Goal: Information Seeking & Learning: Learn about a topic

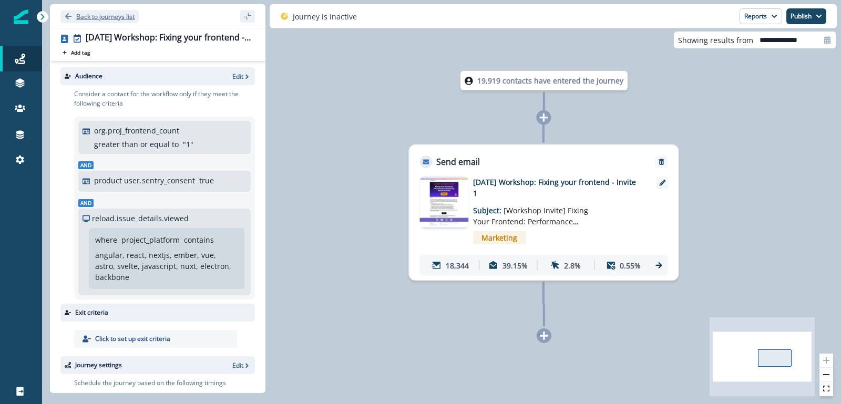
click at [86, 13] on p "Back to journeys list" at bounding box center [105, 16] width 58 height 9
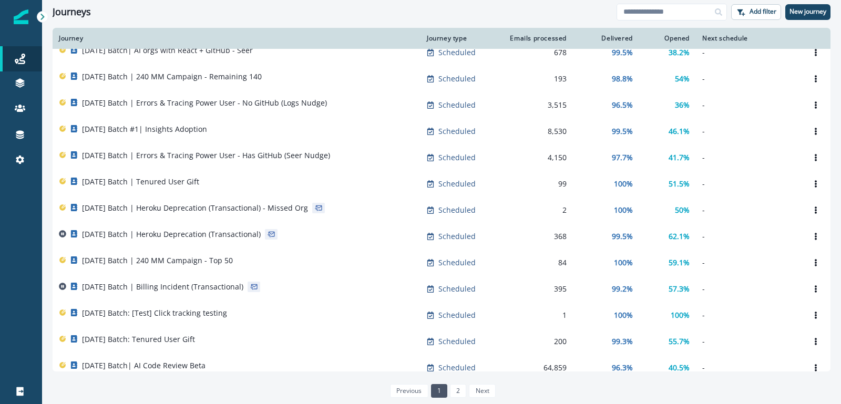
scroll to position [500, 0]
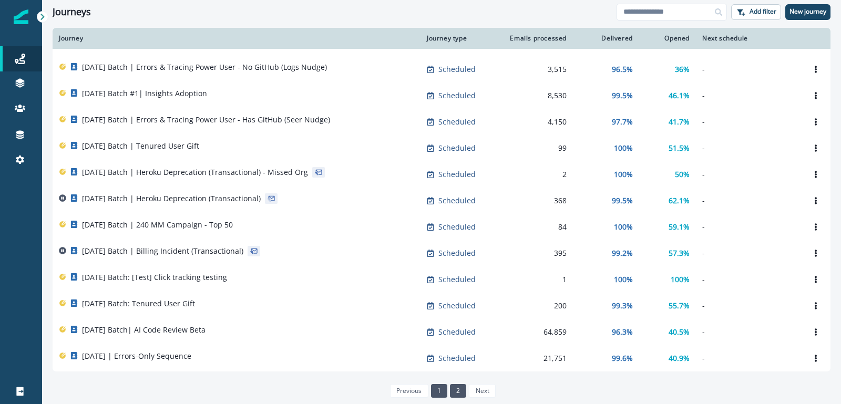
click at [458, 386] on link "2" at bounding box center [458, 391] width 16 height 14
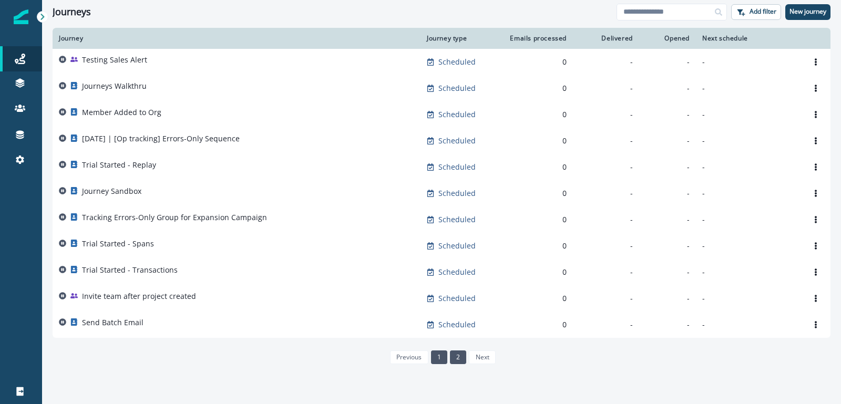
click at [441, 358] on link "1" at bounding box center [439, 358] width 16 height 14
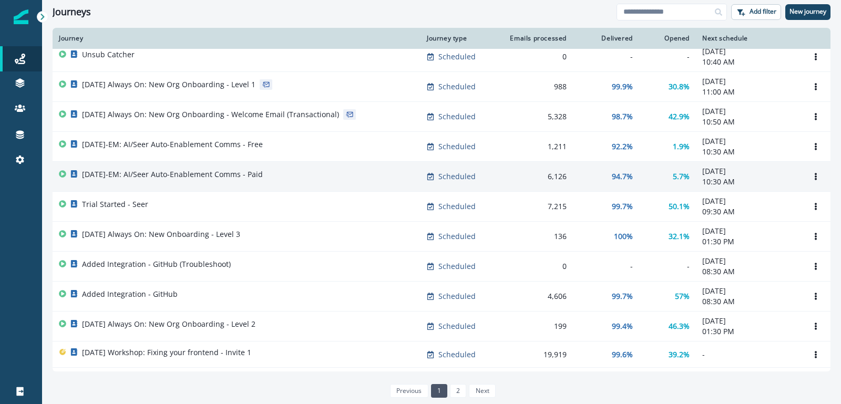
scroll to position [7, 0]
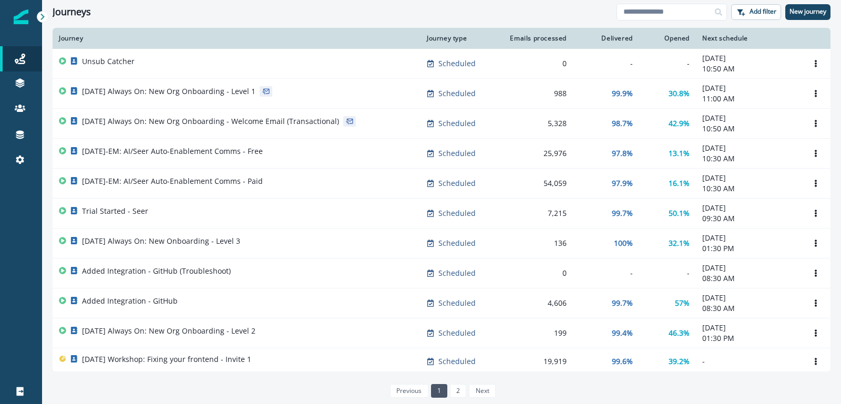
click at [374, 20] on div "Journeys Add filter New journey" at bounding box center [441, 12] width 799 height 24
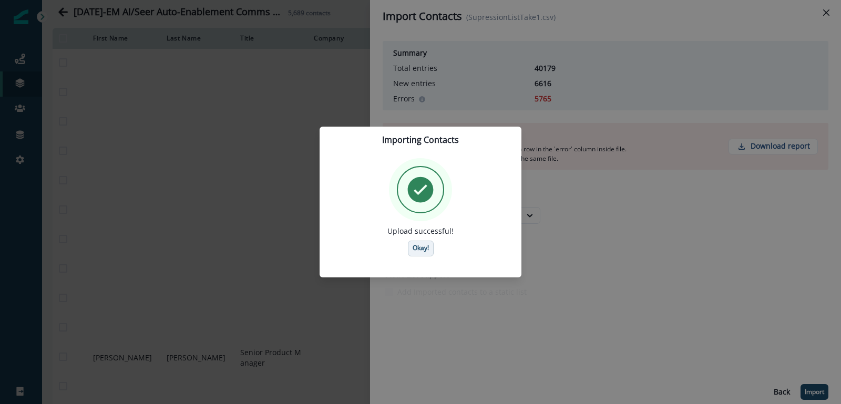
click at [420, 242] on button "Okay!" at bounding box center [421, 249] width 26 height 16
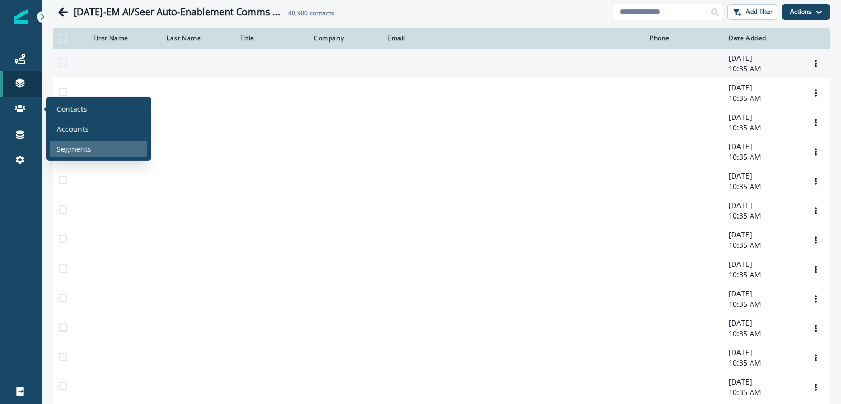
click at [80, 144] on p "Segments" at bounding box center [74, 148] width 35 height 11
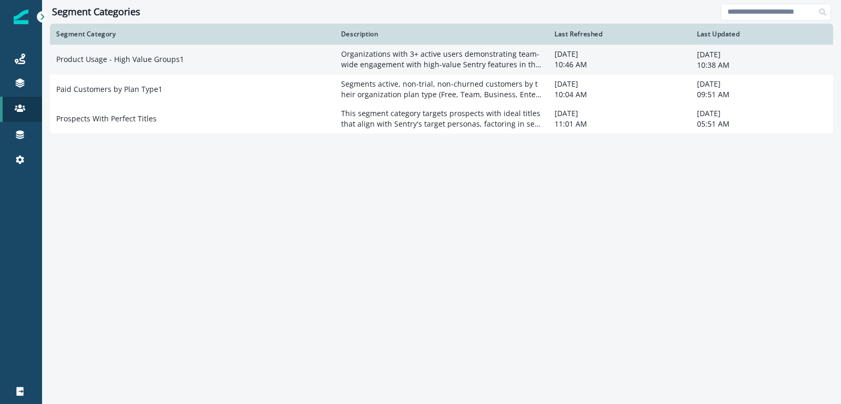
click at [186, 64] on td "Product Usage - High Value Groups1" at bounding box center [192, 60] width 285 height 30
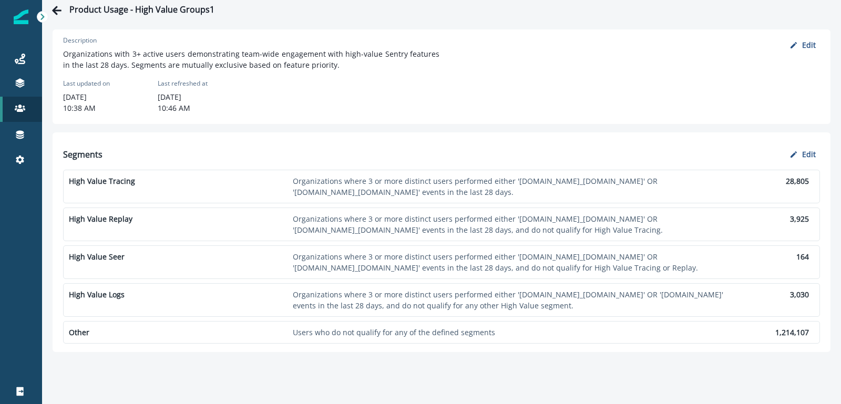
click at [286, 182] on p "High Value Tracing" at bounding box center [179, 181] width 220 height 11
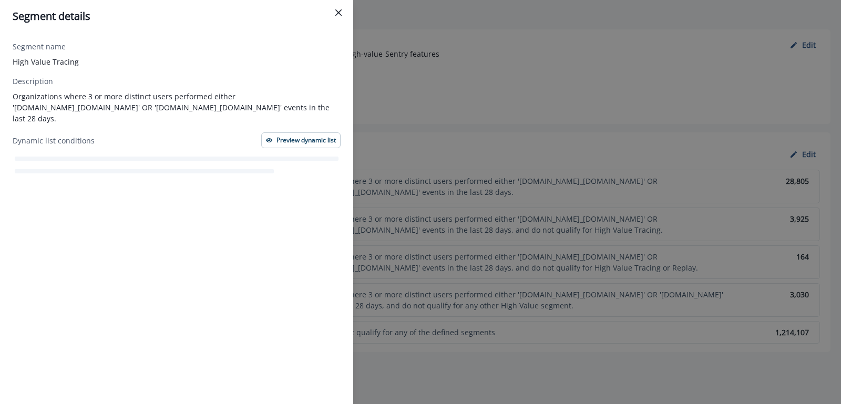
click at [418, 165] on div "Segment details Segment name High Value Tracing Description Organizations where…" at bounding box center [420, 202] width 841 height 404
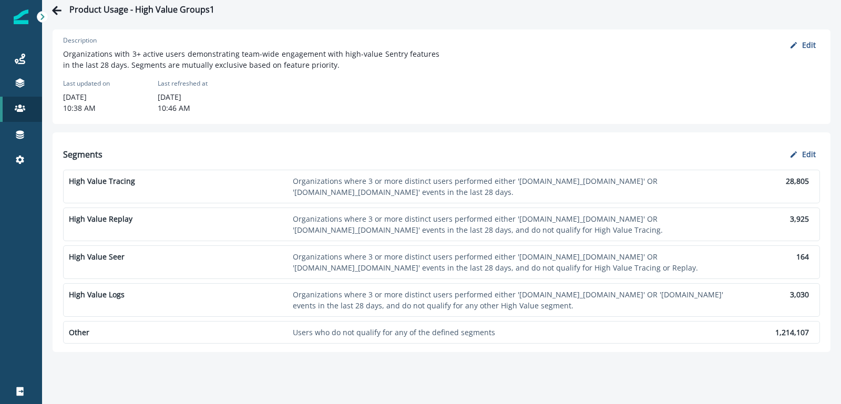
click at [372, 188] on p "Organizations where 3 or more distinct users performed either '[DOMAIN_NAME]_[D…" at bounding box center [512, 187] width 439 height 22
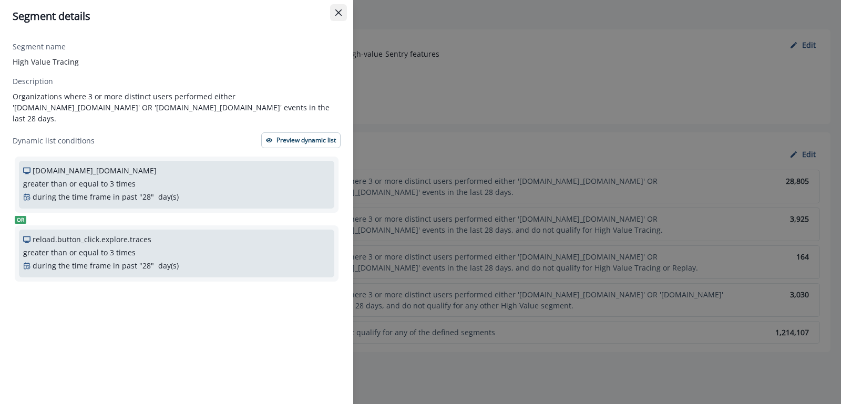
click at [340, 12] on icon "Close" at bounding box center [338, 12] width 6 height 6
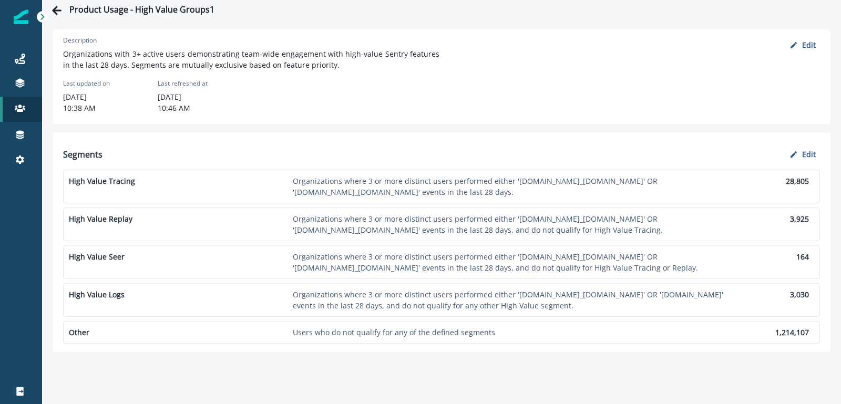
click at [410, 223] on p "Organizations where 3 or more distinct users performed either '[DOMAIN_NAME]_[D…" at bounding box center [512, 224] width 439 height 22
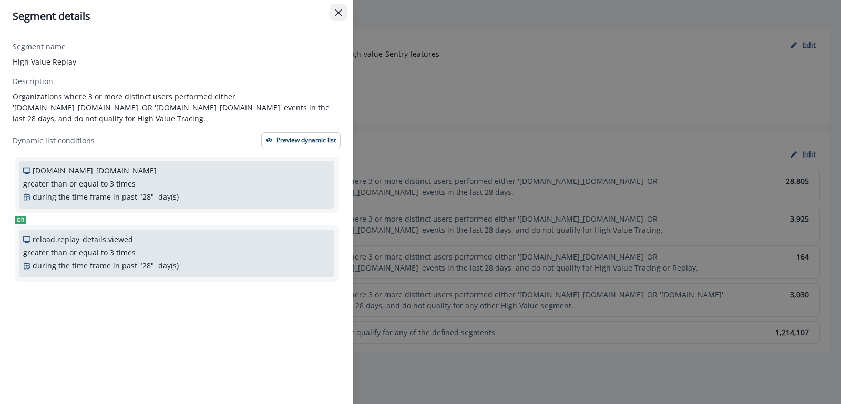
click at [337, 9] on icon "Close" at bounding box center [338, 12] width 6 height 6
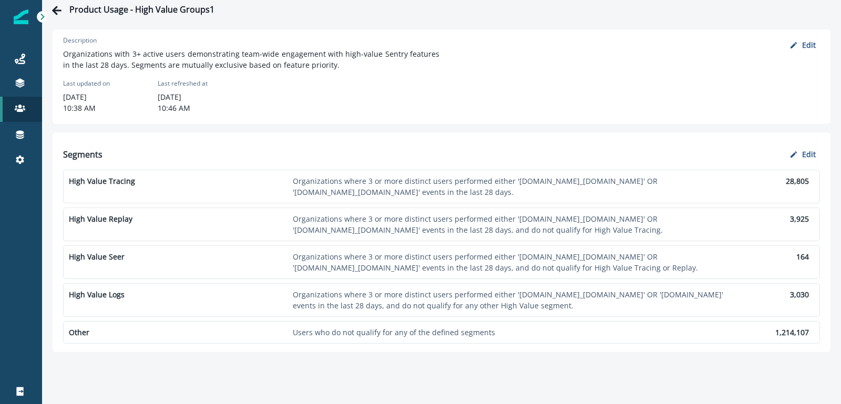
click at [416, 299] on p "Organizations where 3 or more distinct users performed either '[DOMAIN_NAME]_[D…" at bounding box center [512, 300] width 439 height 22
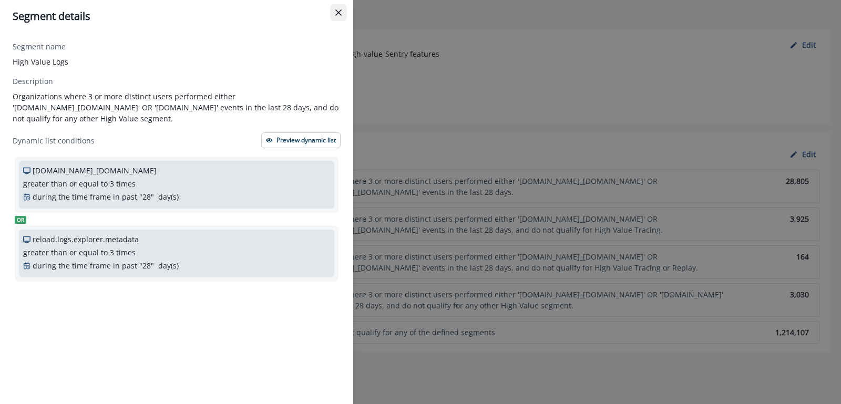
click at [340, 13] on icon "Close" at bounding box center [338, 12] width 6 height 6
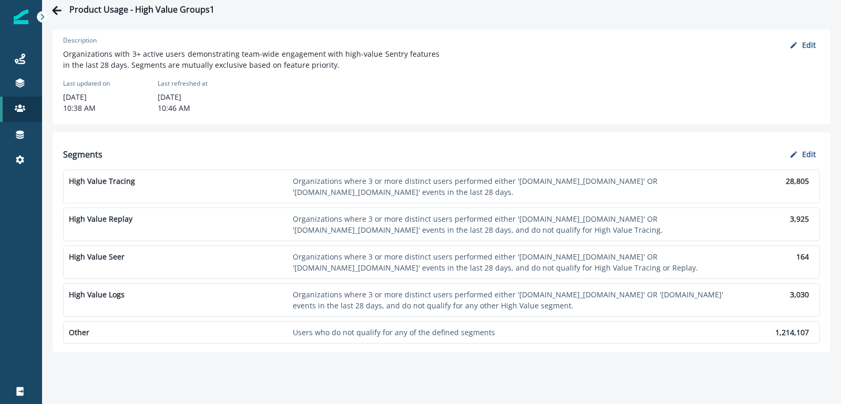
click at [386, 265] on p "Organizations where 3 or more distinct users performed either '[DOMAIN_NAME]_[D…" at bounding box center [512, 262] width 439 height 22
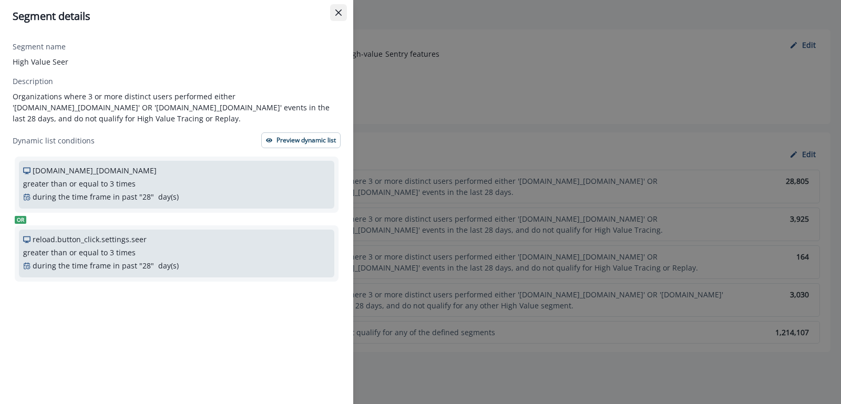
click at [336, 19] on button "Close" at bounding box center [338, 12] width 17 height 17
